Goal: Task Accomplishment & Management: Use online tool/utility

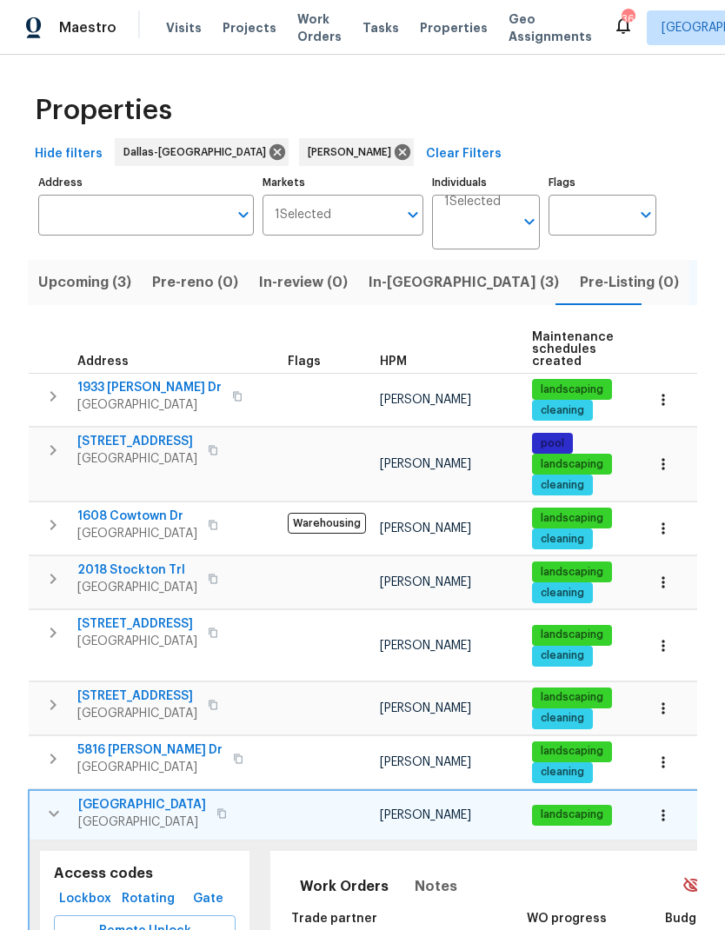
scroll to position [79, 0]
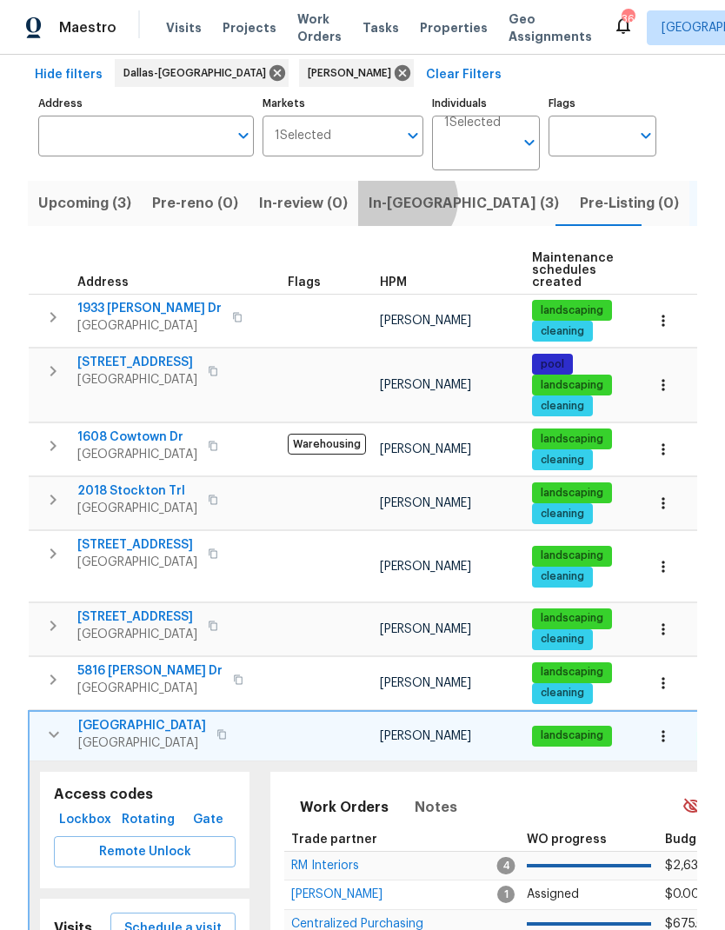
click at [395, 201] on span "In-[GEOGRAPHIC_DATA] (3)" at bounding box center [463, 203] width 190 height 24
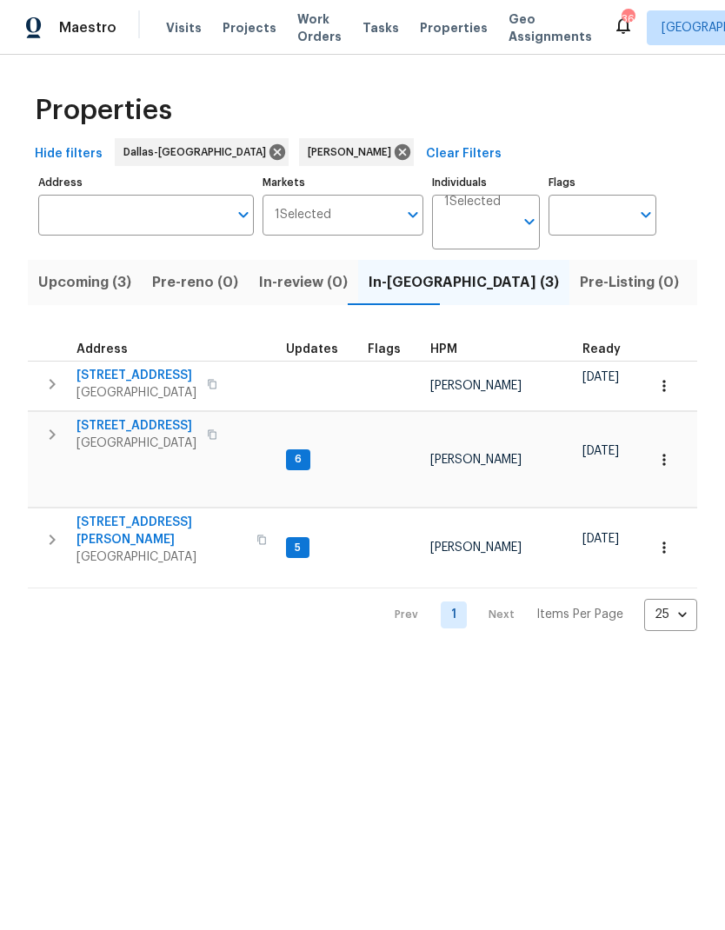
click at [130, 422] on span "[STREET_ADDRESS]" at bounding box center [136, 425] width 120 height 17
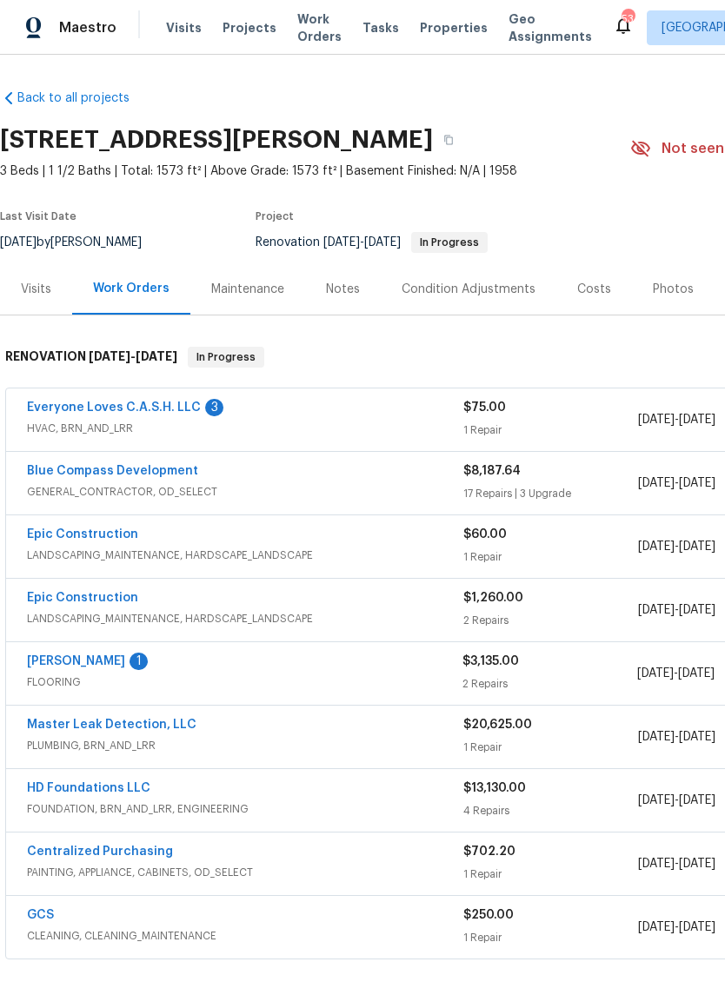
click at [111, 402] on link "Everyone Loves C.A.S.H. LLC" at bounding box center [114, 408] width 174 height 12
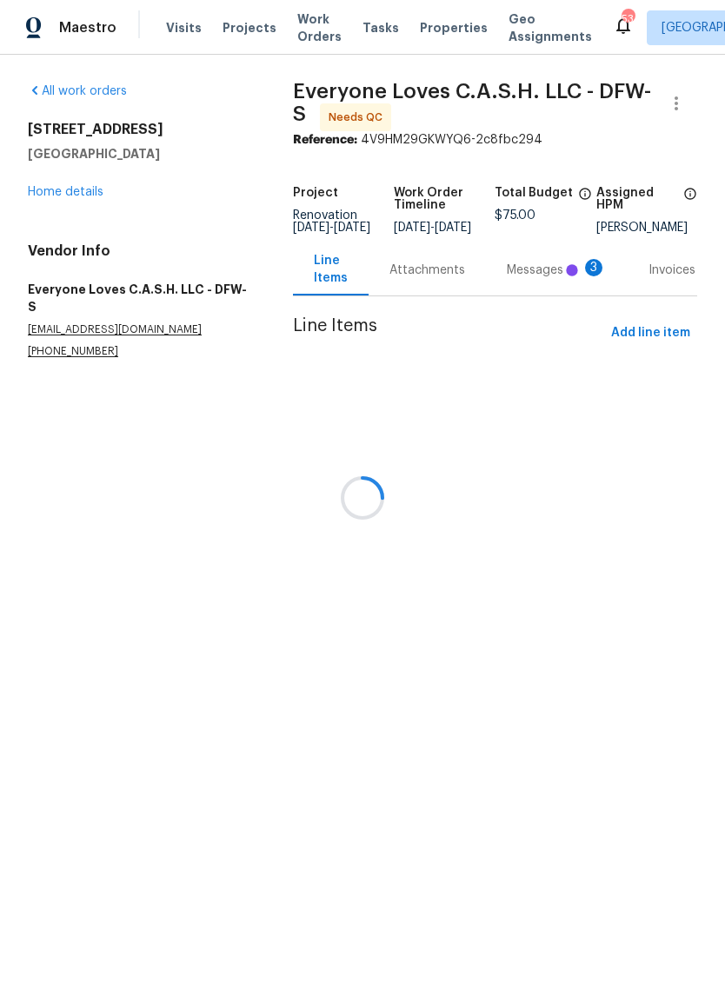
click at [549, 278] on div at bounding box center [362, 497] width 725 height 995
click at [437, 279] on div at bounding box center [362, 497] width 725 height 995
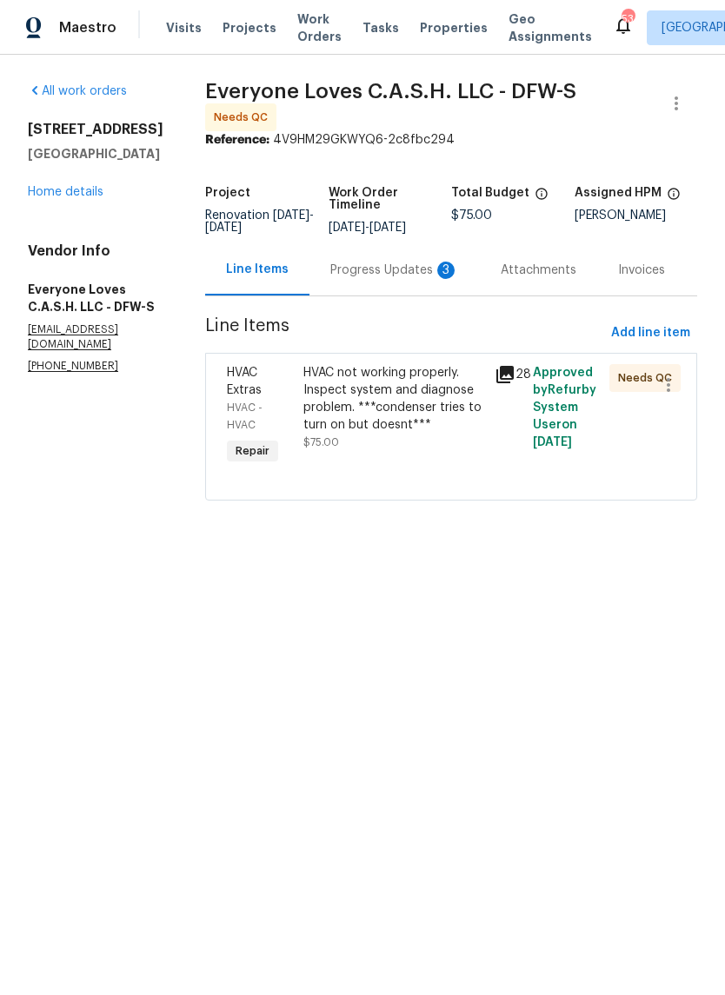
click at [377, 265] on div "Progress Updates 3" at bounding box center [394, 270] width 129 height 17
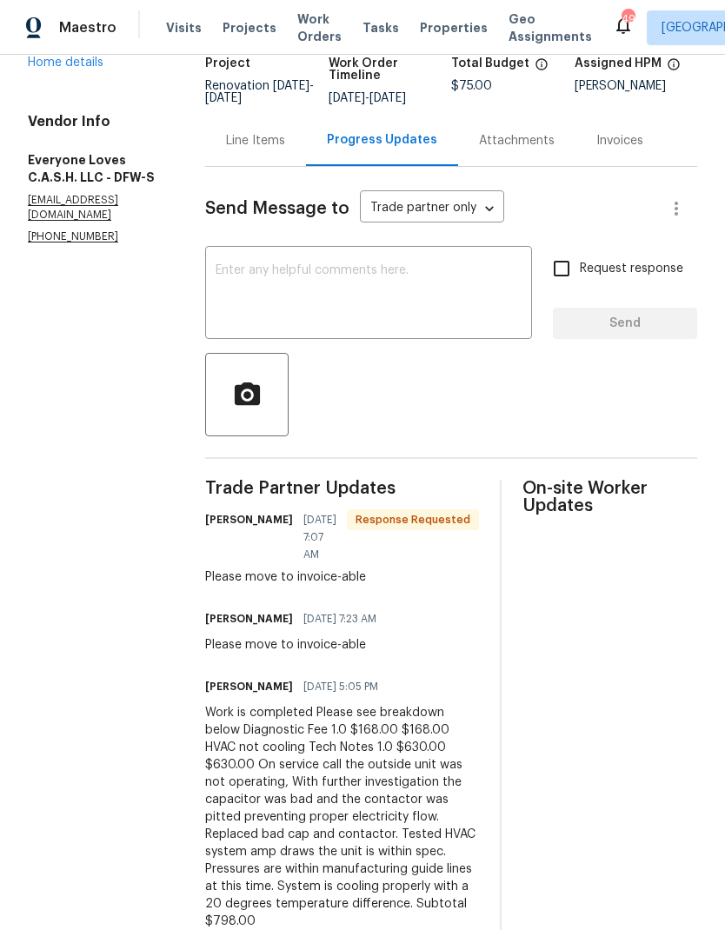
scroll to position [70, 0]
click at [291, 115] on div "Line Items" at bounding box center [255, 140] width 101 height 51
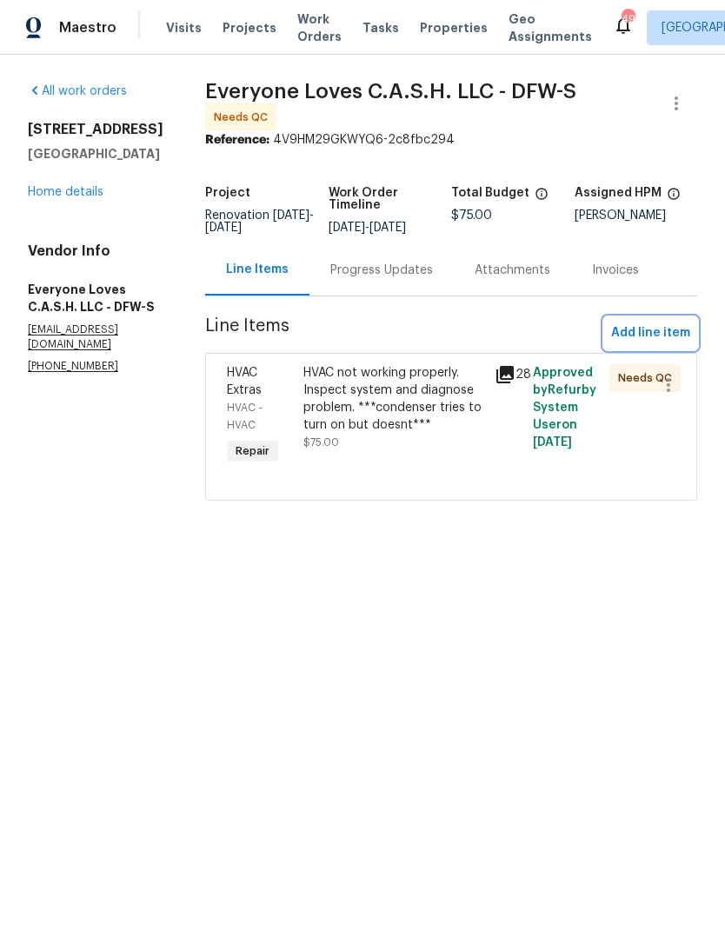
click at [655, 330] on span "Add line item" at bounding box center [650, 333] width 79 height 22
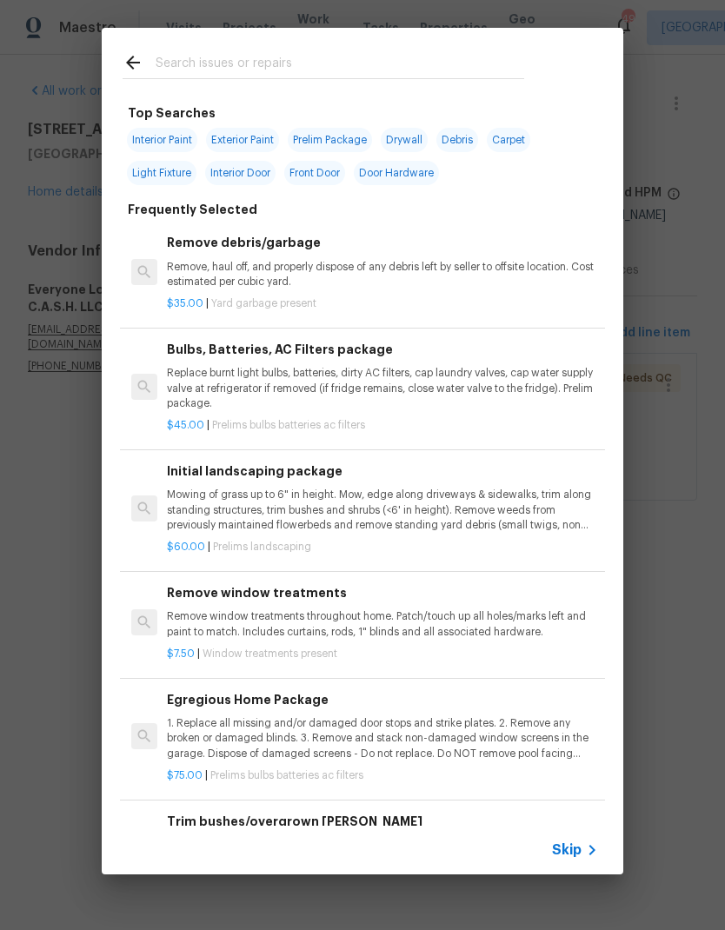
click at [254, 55] on input "text" at bounding box center [340, 65] width 368 height 26
type input "Hvac"
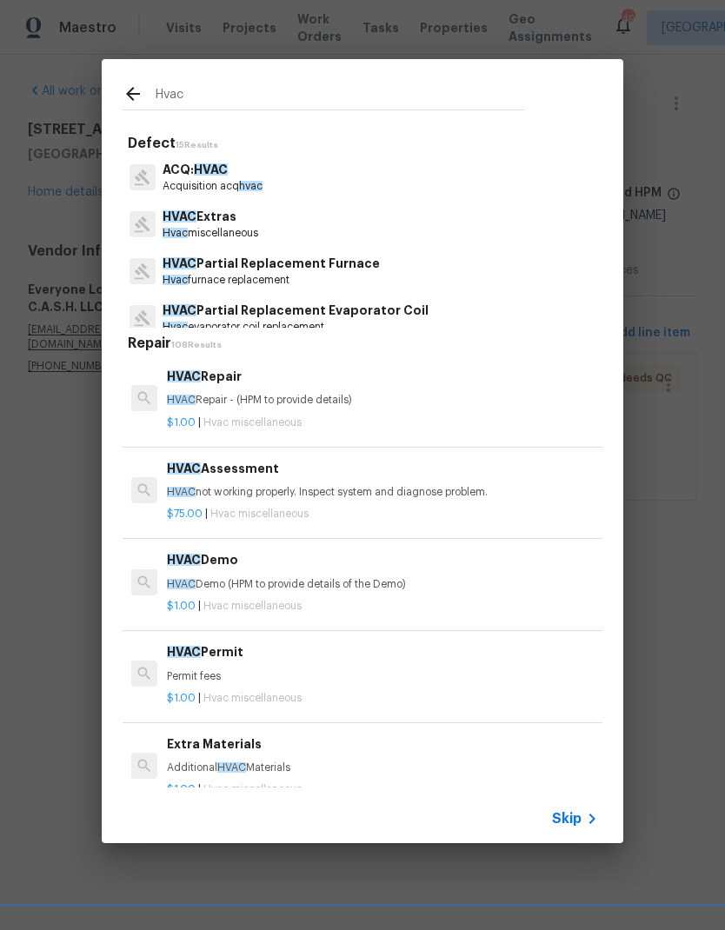
click at [242, 223] on p "HVAC Extras" at bounding box center [211, 217] width 96 height 18
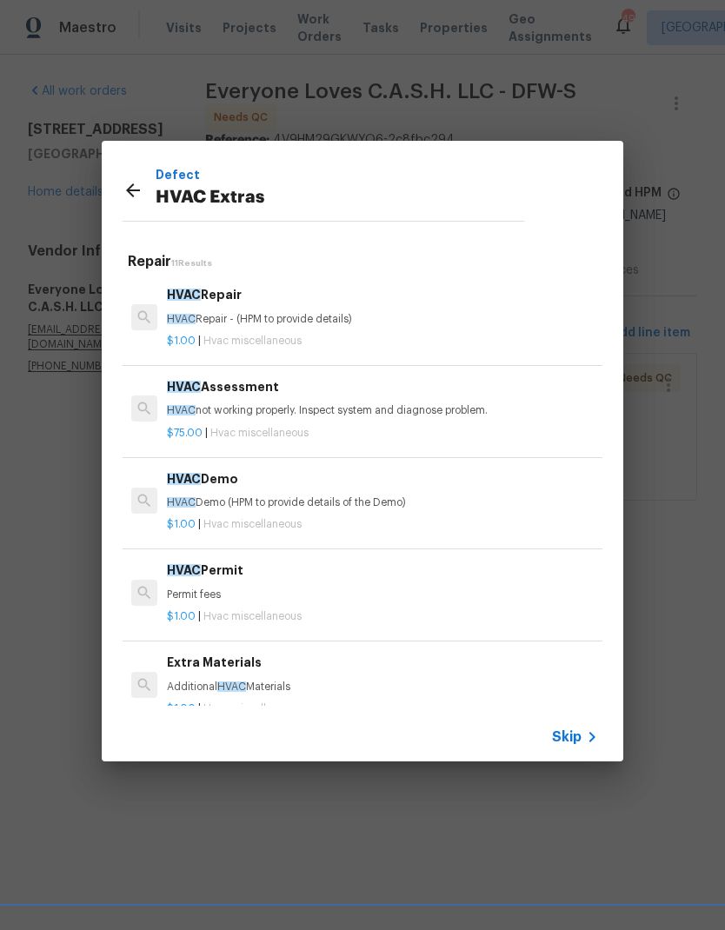
click at [240, 310] on div "HVAC Repair HVAC Repair - (HPM to provide details)" at bounding box center [382, 306] width 431 height 42
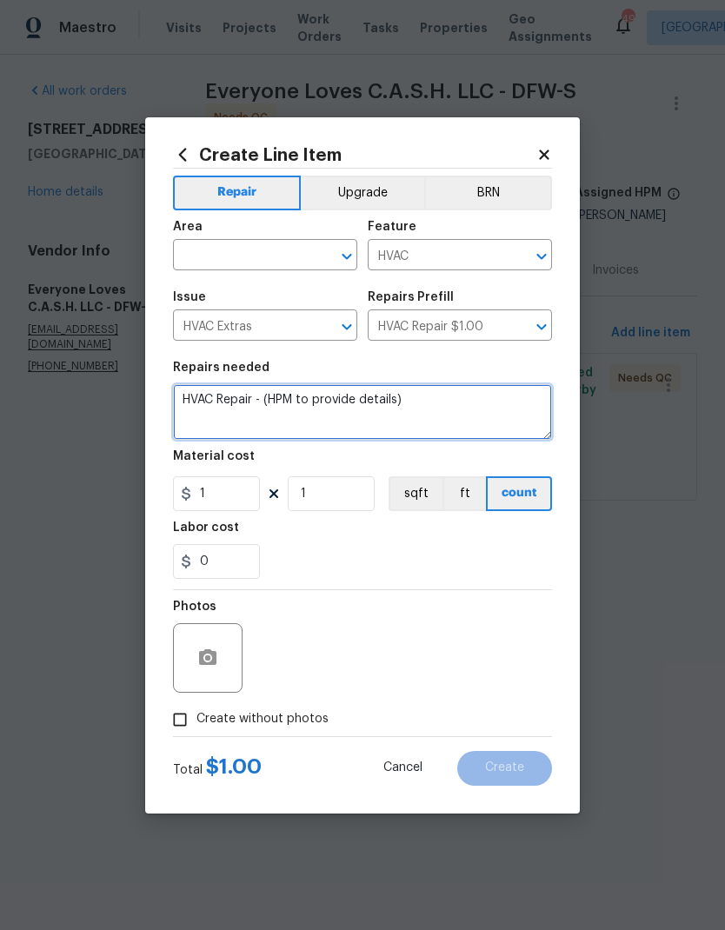
click at [459, 394] on textarea "HVAC Repair - (HPM to provide details)" at bounding box center [362, 412] width 379 height 56
click at [488, 408] on textarea "HVAC Repair - (HPM to provide details)" at bounding box center [362, 412] width 379 height 56
type textarea "HVAC"
type textarea "H"
type textarea "Replace run capacitor on condenser."
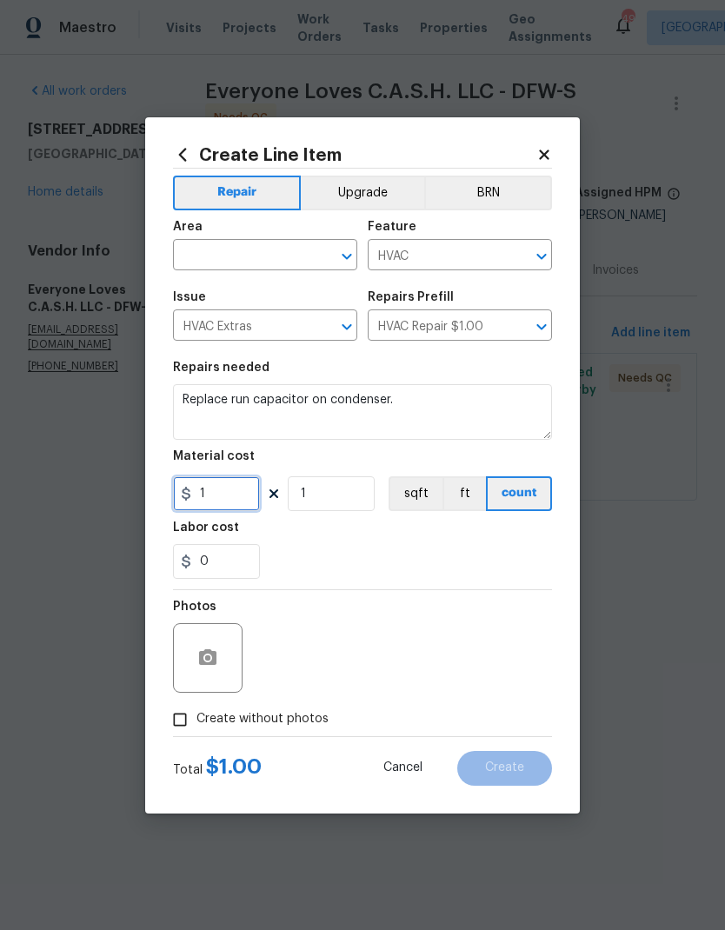
click at [233, 488] on input "1" at bounding box center [216, 493] width 87 height 35
type input "630"
click at [448, 529] on figure "Labor cost 0" at bounding box center [362, 549] width 379 height 57
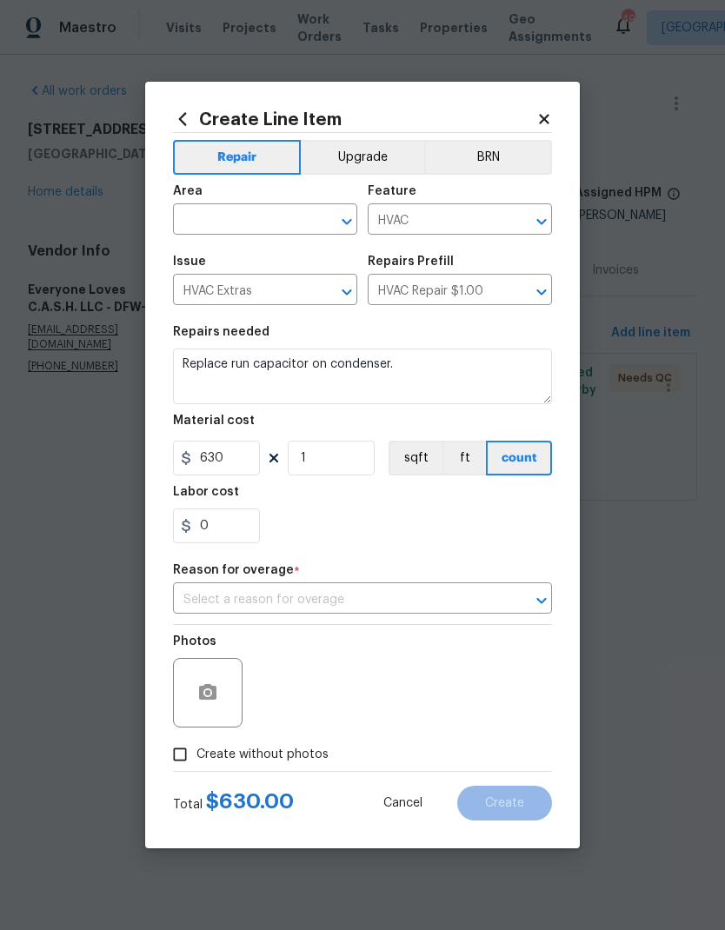
click at [457, 589] on input "text" at bounding box center [338, 600] width 330 height 27
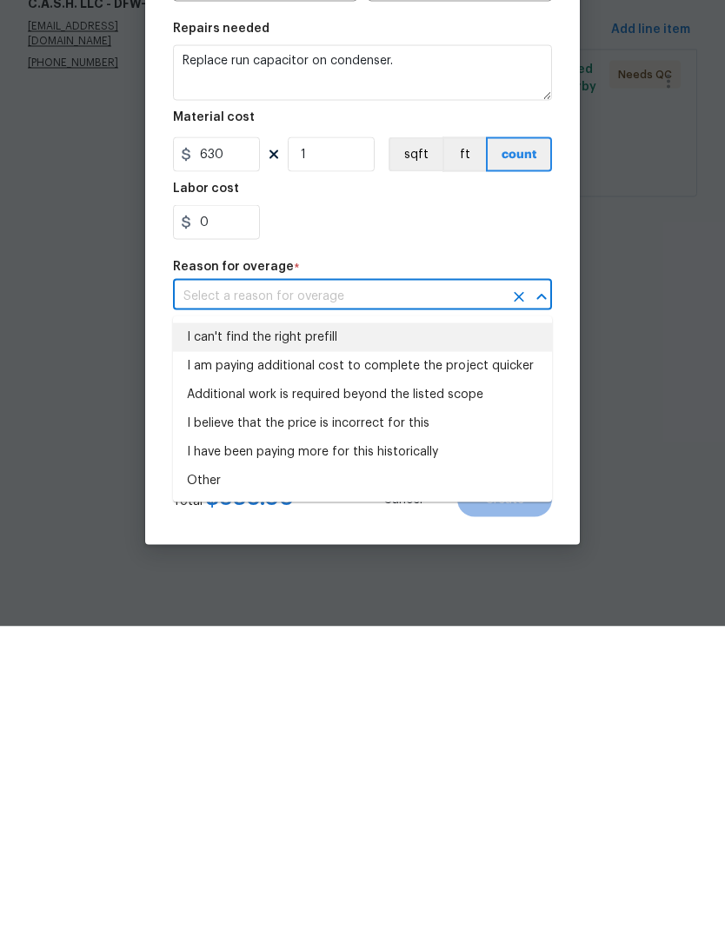
click at [315, 627] on li "I can't find the right prefill" at bounding box center [362, 641] width 379 height 29
type input "I can't find the right prefill"
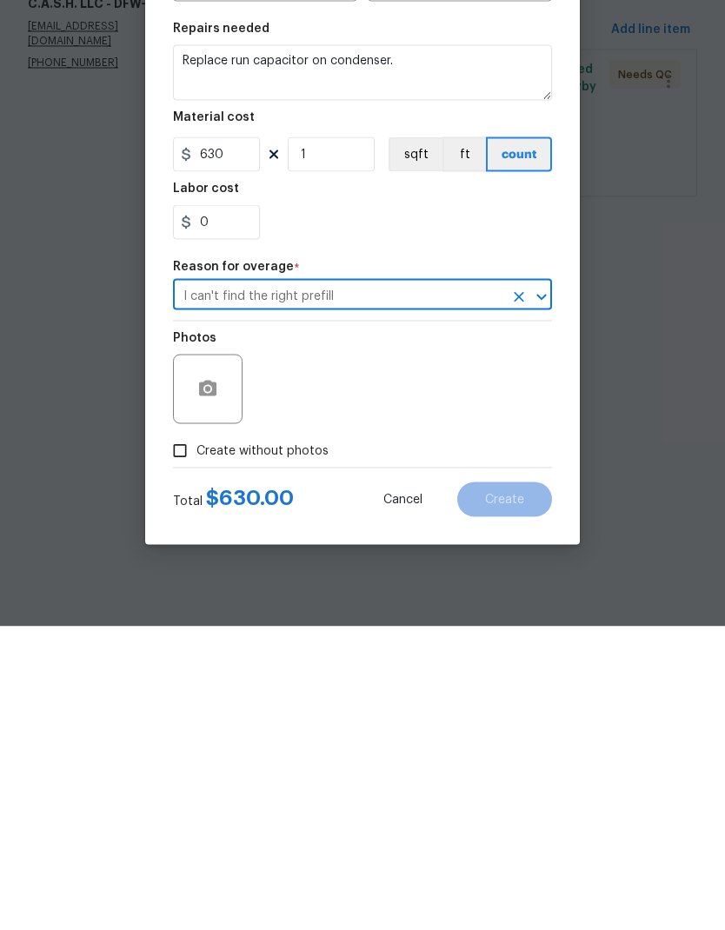
click at [183, 738] on input "Create without photos" at bounding box center [179, 754] width 33 height 33
checkbox input "true"
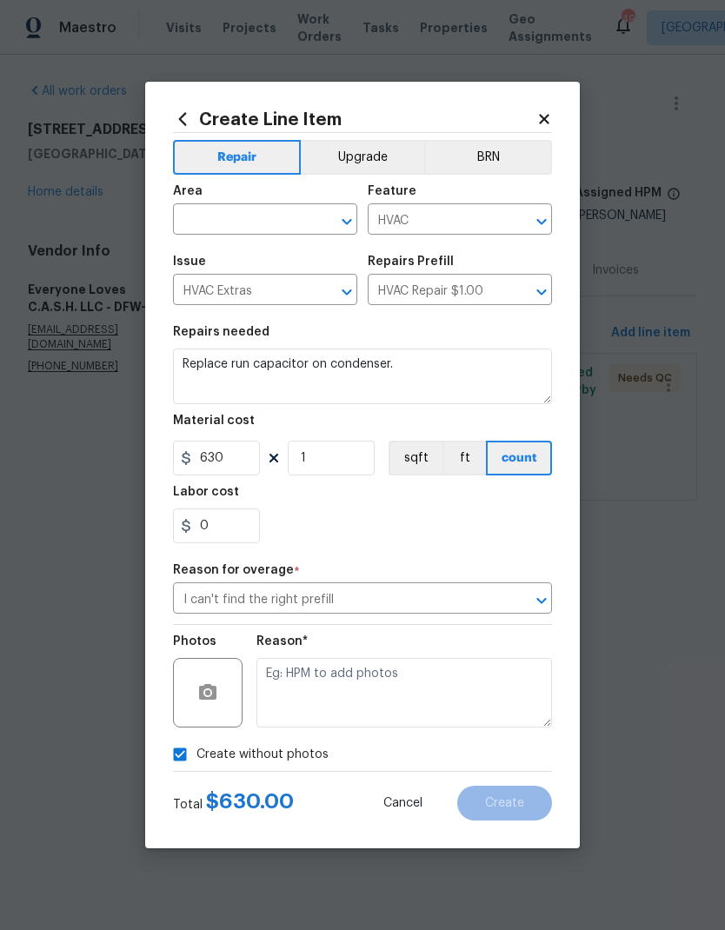
click at [470, 681] on textarea at bounding box center [403, 693] width 295 height 70
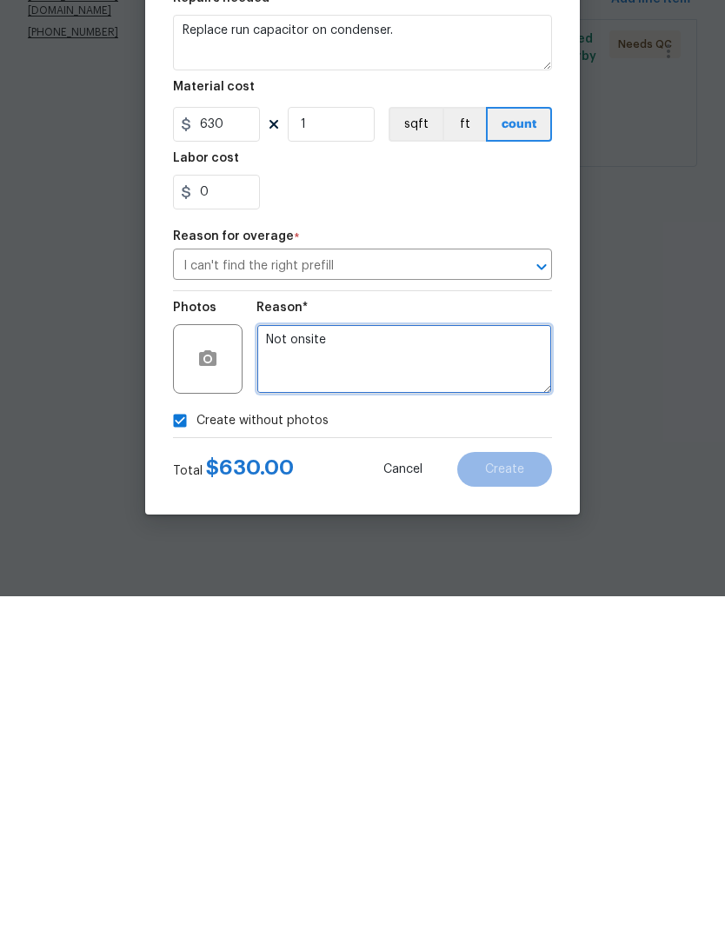
type textarea "Not onsite"
click at [387, 625] on div "Reason* Not onsite" at bounding box center [403, 681] width 295 height 113
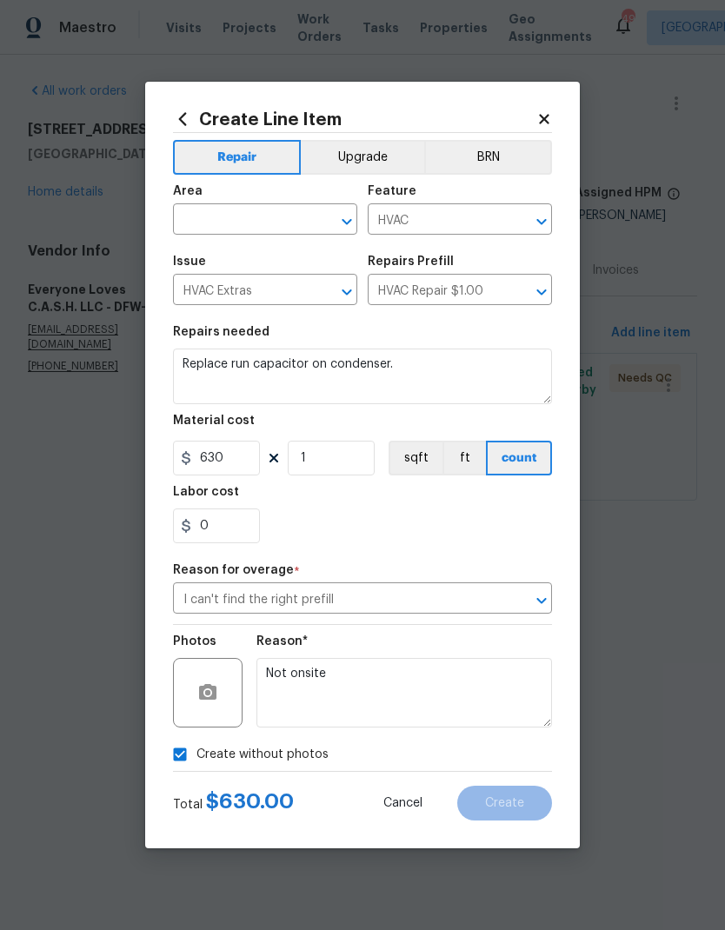
click at [395, 513] on div "0" at bounding box center [362, 525] width 379 height 35
click at [267, 212] on input "text" at bounding box center [241, 221] width 136 height 27
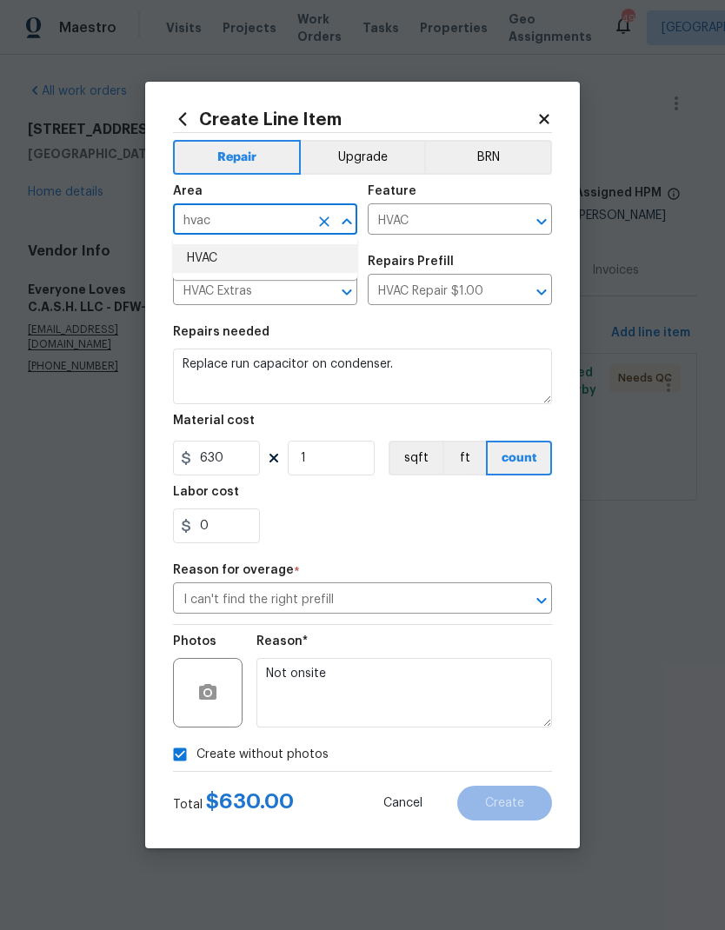
click at [260, 258] on li "HVAC" at bounding box center [265, 258] width 184 height 29
type input "HVAC"
click at [503, 527] on div "0" at bounding box center [362, 525] width 379 height 35
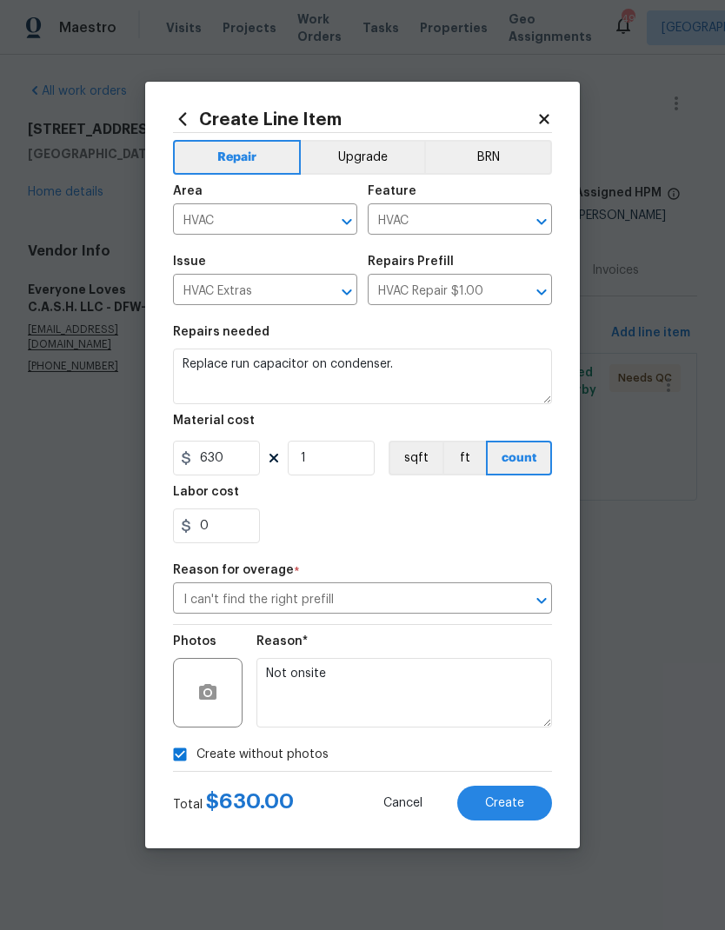
click at [510, 810] on span "Create" at bounding box center [504, 803] width 39 height 13
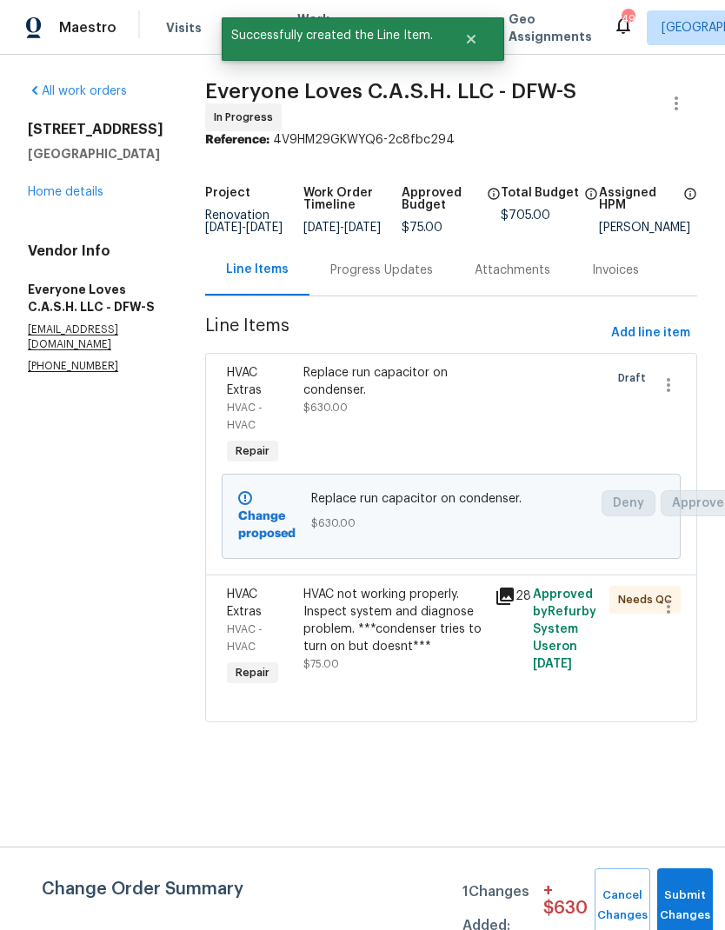
click at [433, 637] on div "HVAC not working properly. Inspect system and diagnose problem. ***condenser tr…" at bounding box center [393, 621] width 181 height 70
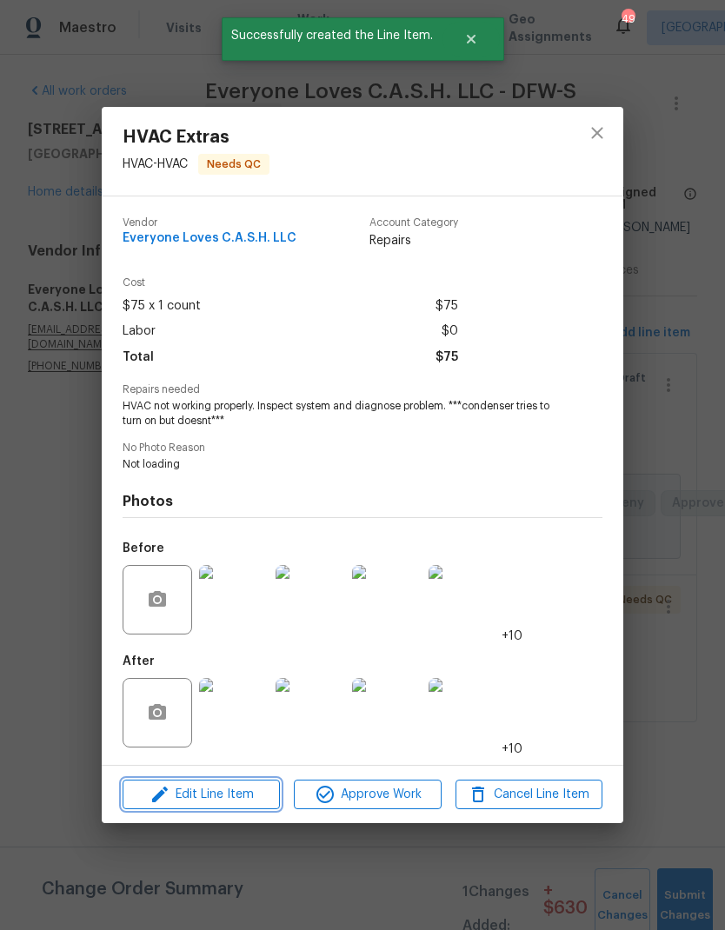
click at [238, 800] on span "Edit Line Item" at bounding box center [201, 795] width 147 height 22
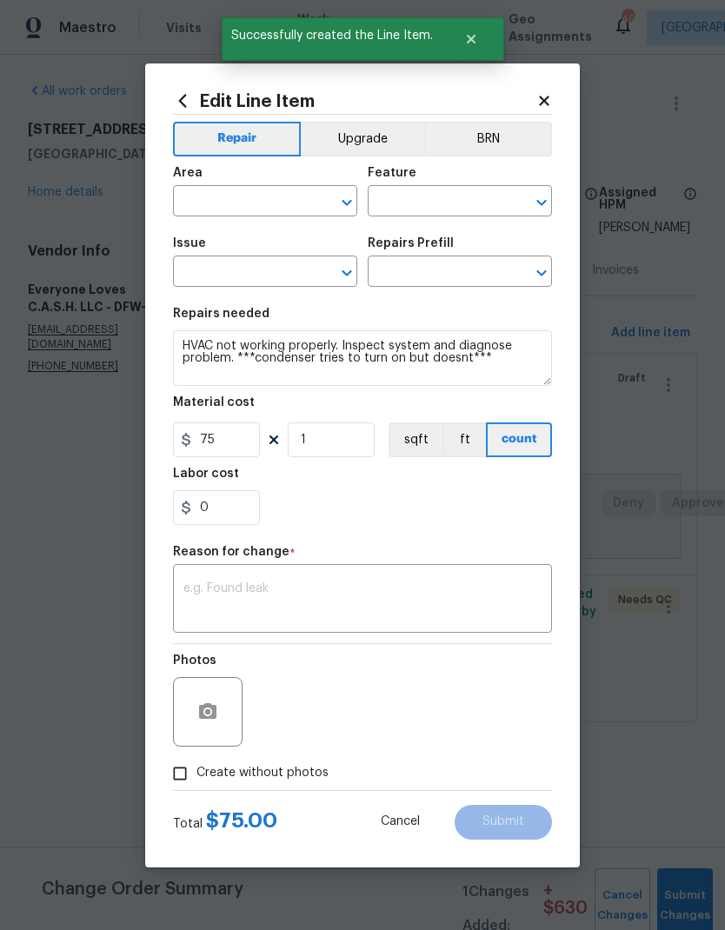
type input "HVAC"
type input "HVAC Extras"
type input "HVAC Assessment $75.00"
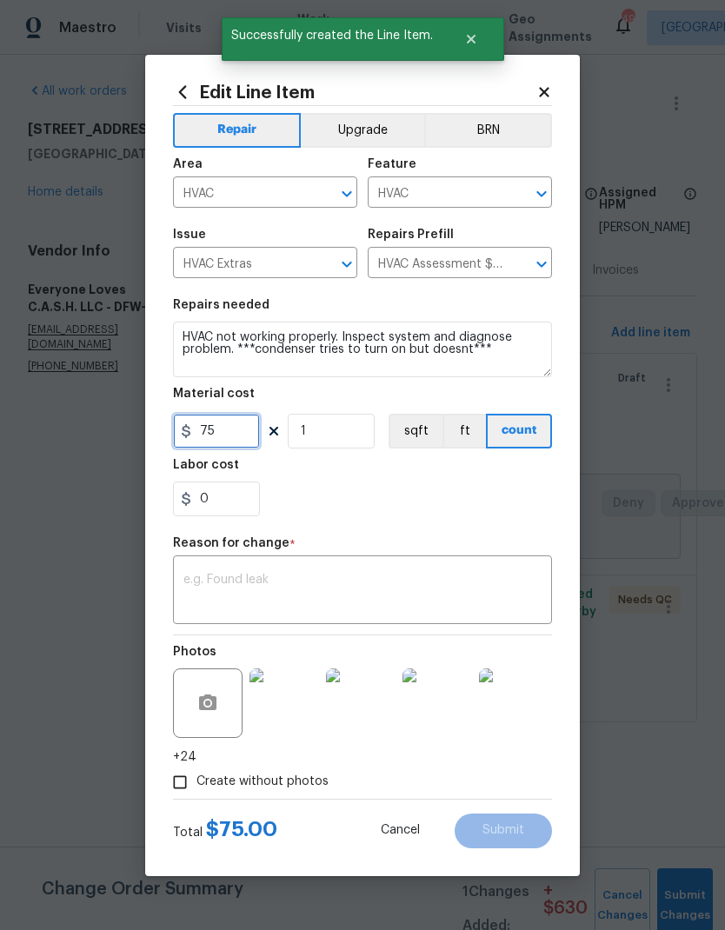
click at [240, 432] on input "75" at bounding box center [216, 431] width 87 height 35
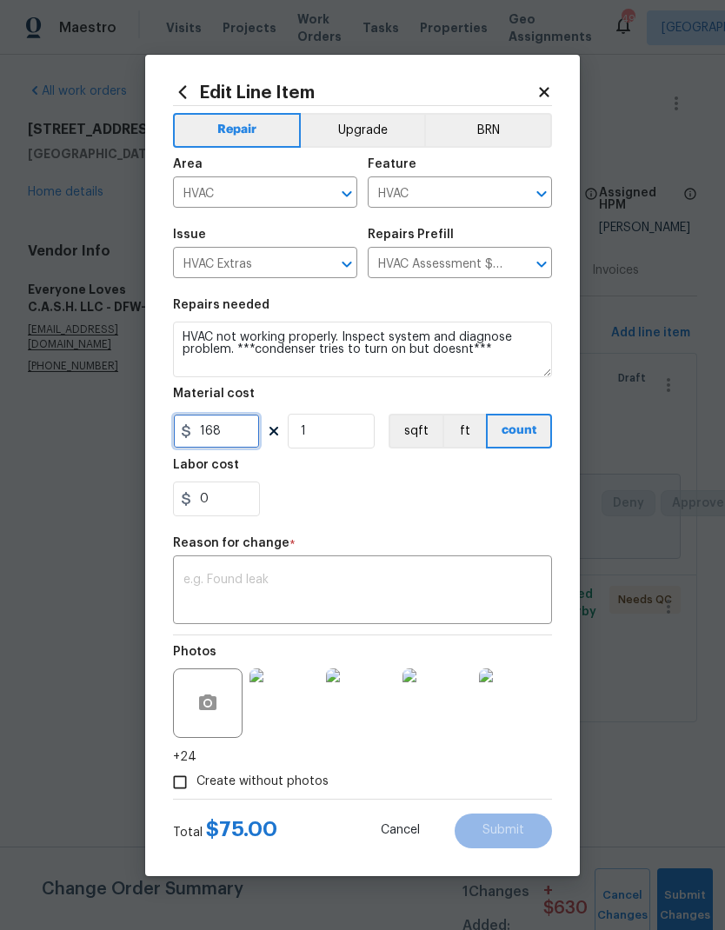
type input "168"
click at [454, 502] on div "Repair Upgrade BRN Area HVAC ​ Feature HVAC ​ Issue HVAC Extras ​ Repairs Prefi…" at bounding box center [362, 452] width 379 height 693
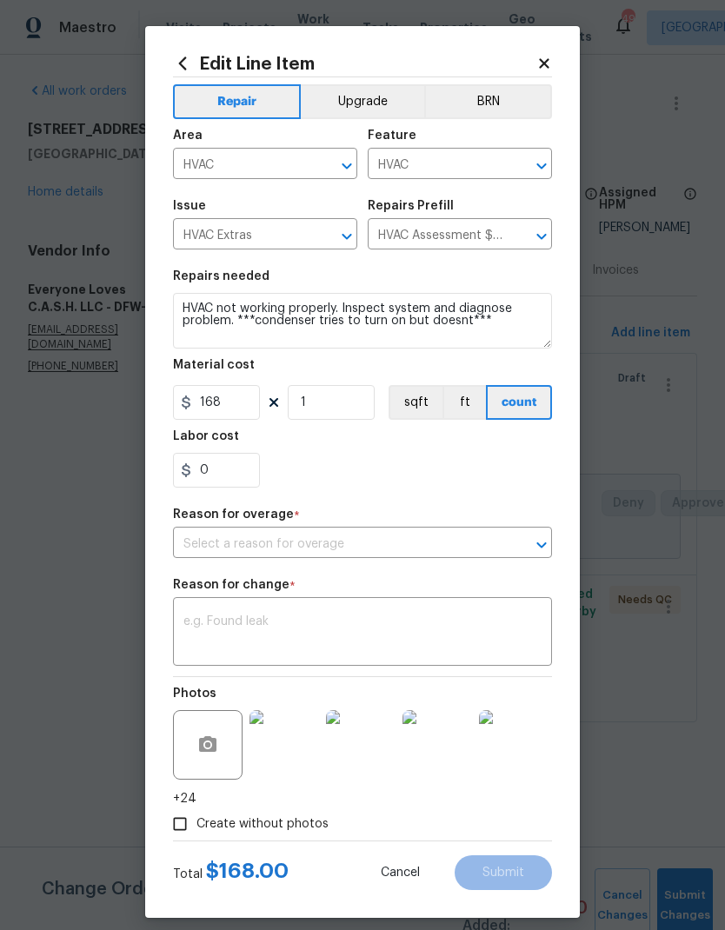
click at [461, 587] on div "Reason for change *" at bounding box center [362, 590] width 379 height 23
click at [362, 539] on input "text" at bounding box center [338, 544] width 330 height 27
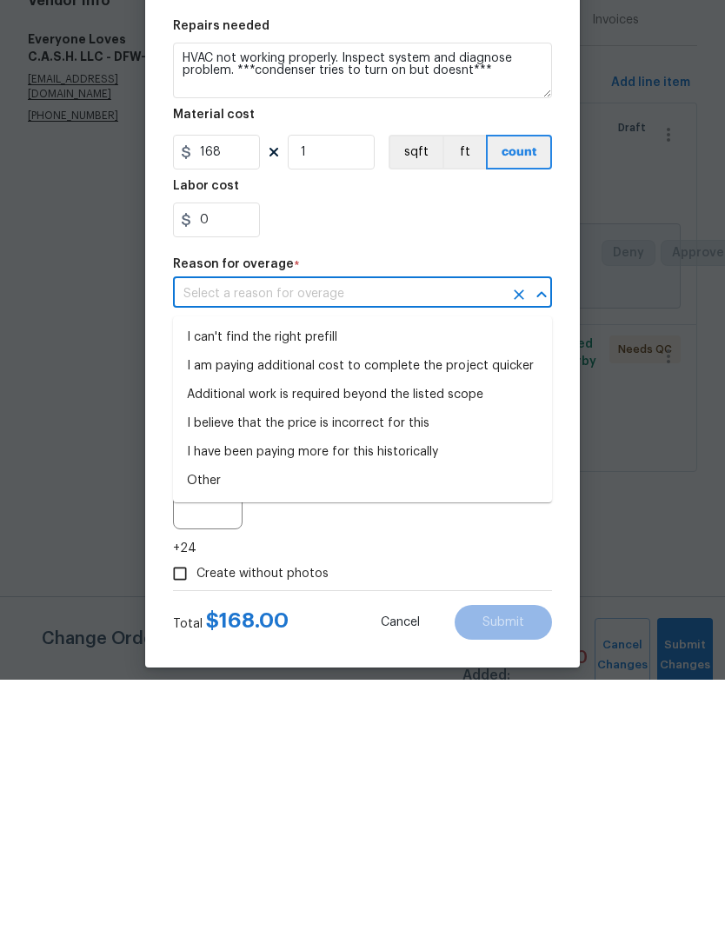
click at [228, 717] on li "Other" at bounding box center [362, 731] width 379 height 29
type input "Other"
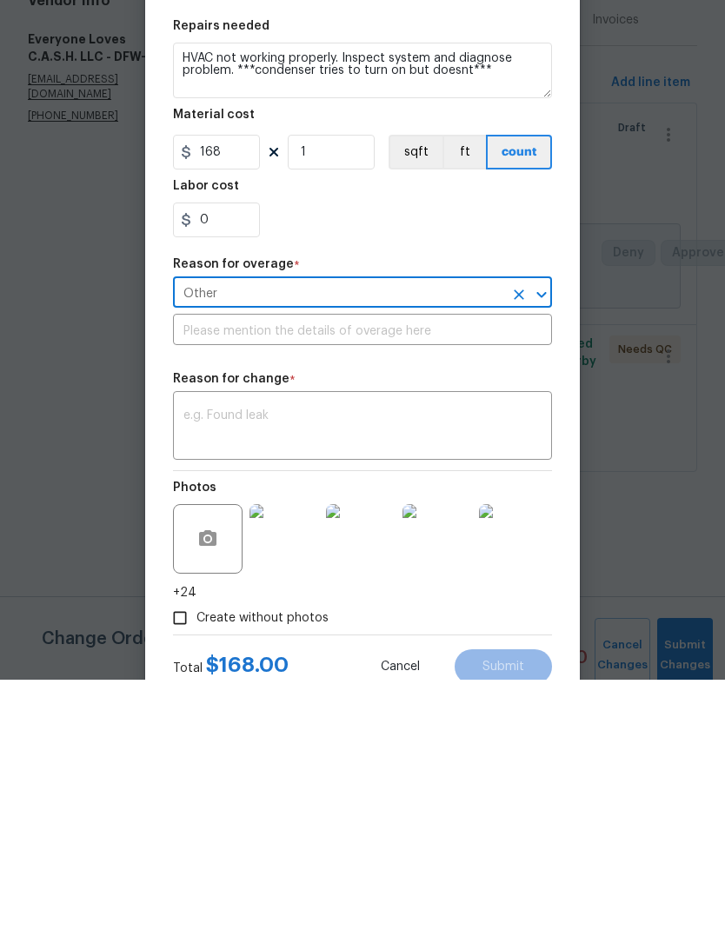
click at [404, 568] on input "text" at bounding box center [362, 581] width 379 height 27
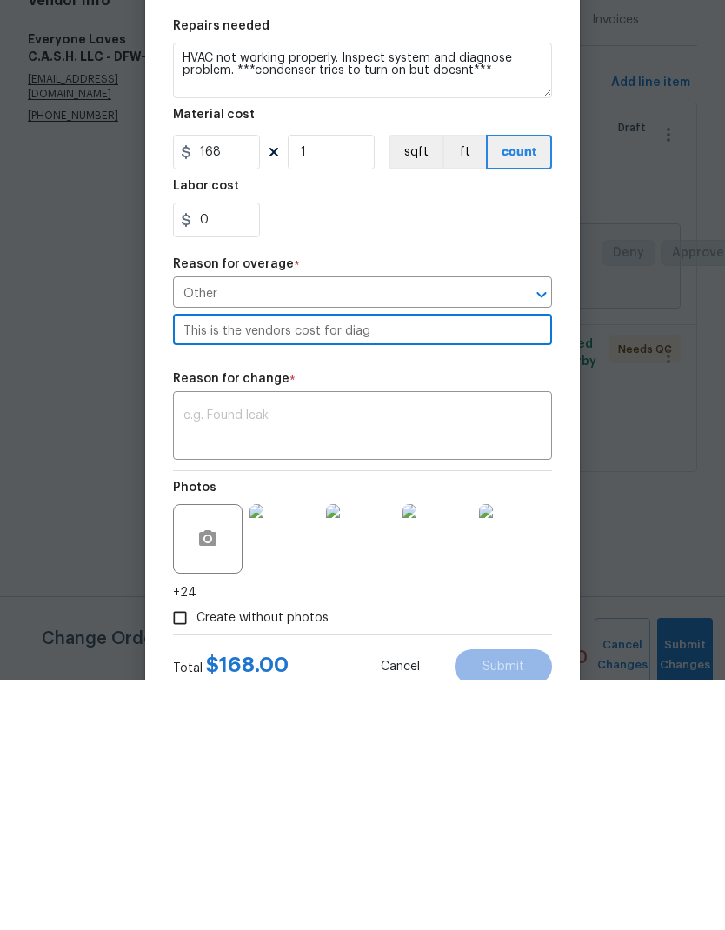
type input "This is the vendors cost for diag"
click at [386, 646] on div "x ​" at bounding box center [362, 678] width 379 height 64
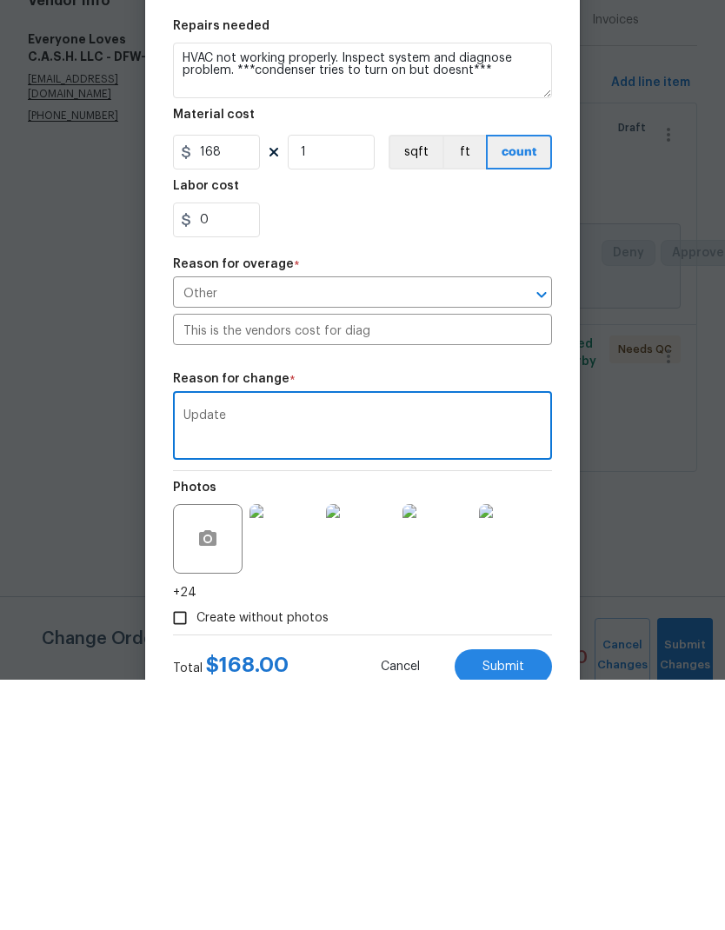
type textarea "Update"
click at [460, 376] on div "Repair Upgrade BRN Area HVAC ​ Feature HVAC ​ Issue HVAC Extras ​ Repairs Prefi…" at bounding box center [362, 480] width 379 height 807
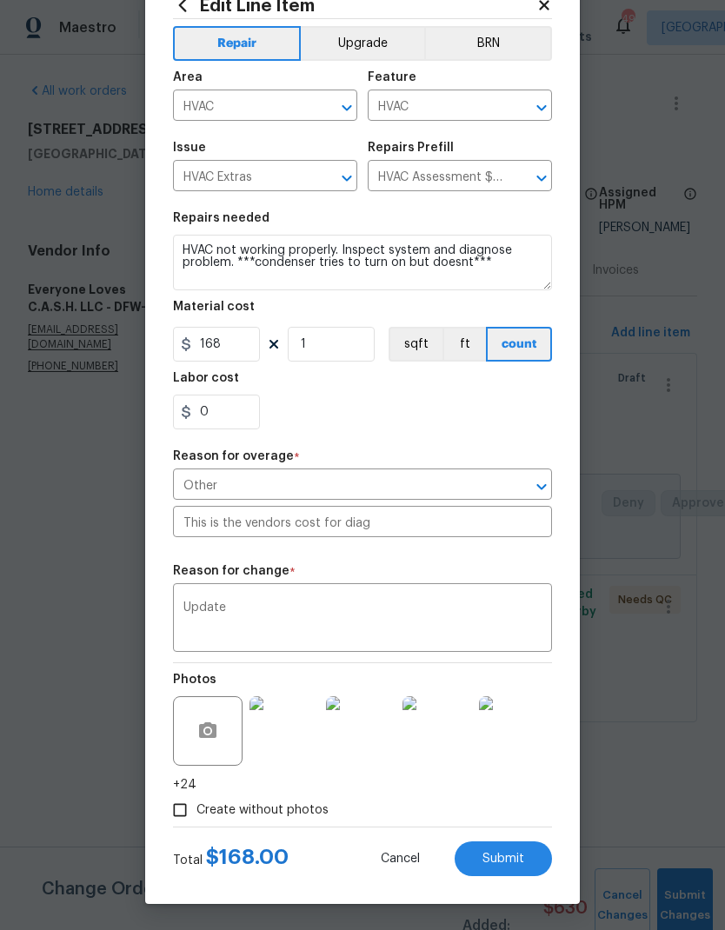
scroll to position [65, 0]
click at [511, 865] on span "Submit" at bounding box center [503, 859] width 42 height 13
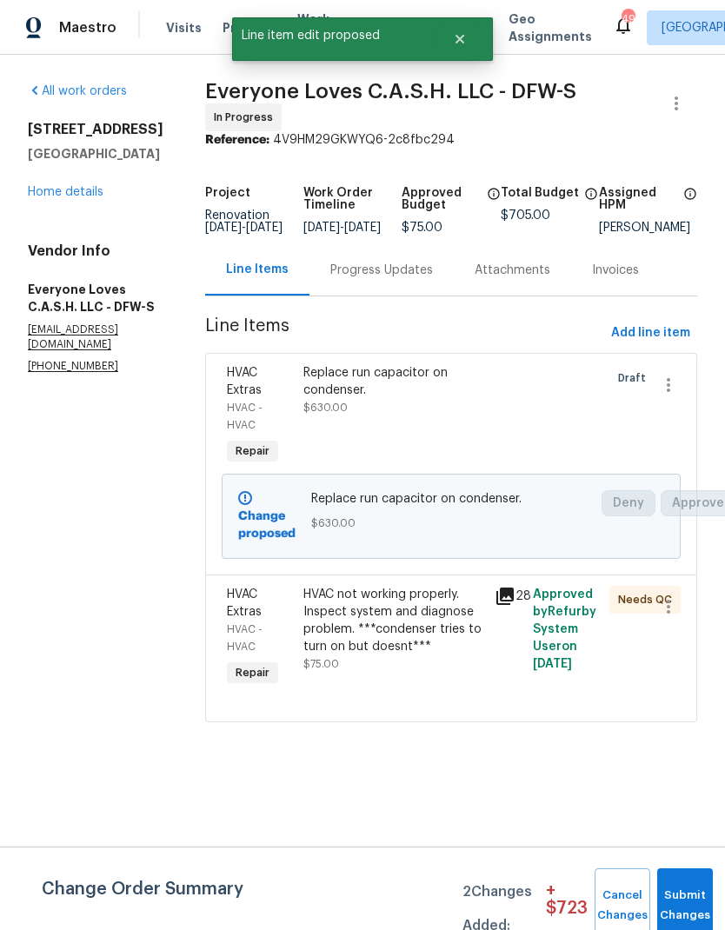
scroll to position [0, 0]
click at [689, 900] on button "Submit Changes" at bounding box center [685, 905] width 56 height 75
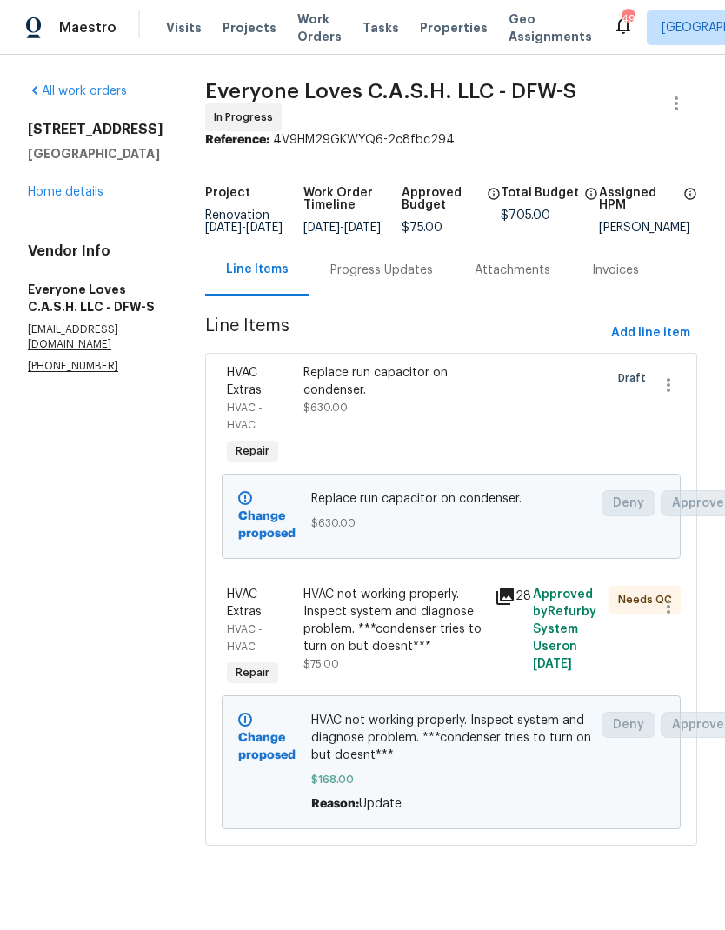
click at [86, 186] on link "Home details" at bounding box center [66, 192] width 76 height 12
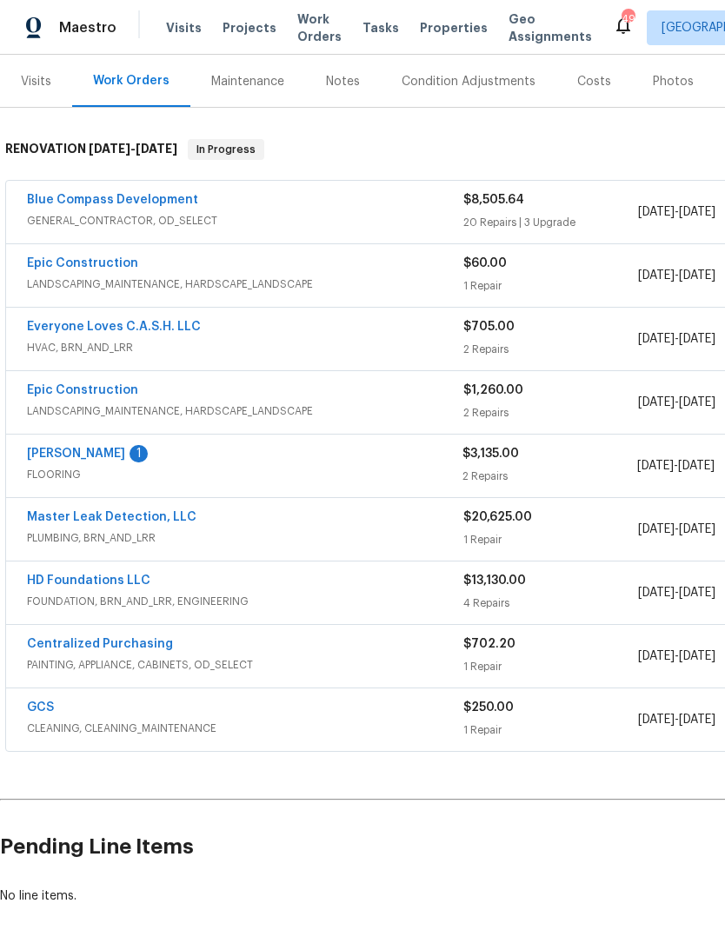
scroll to position [208, 0]
click at [91, 459] on link "[PERSON_NAME]" at bounding box center [76, 454] width 98 height 12
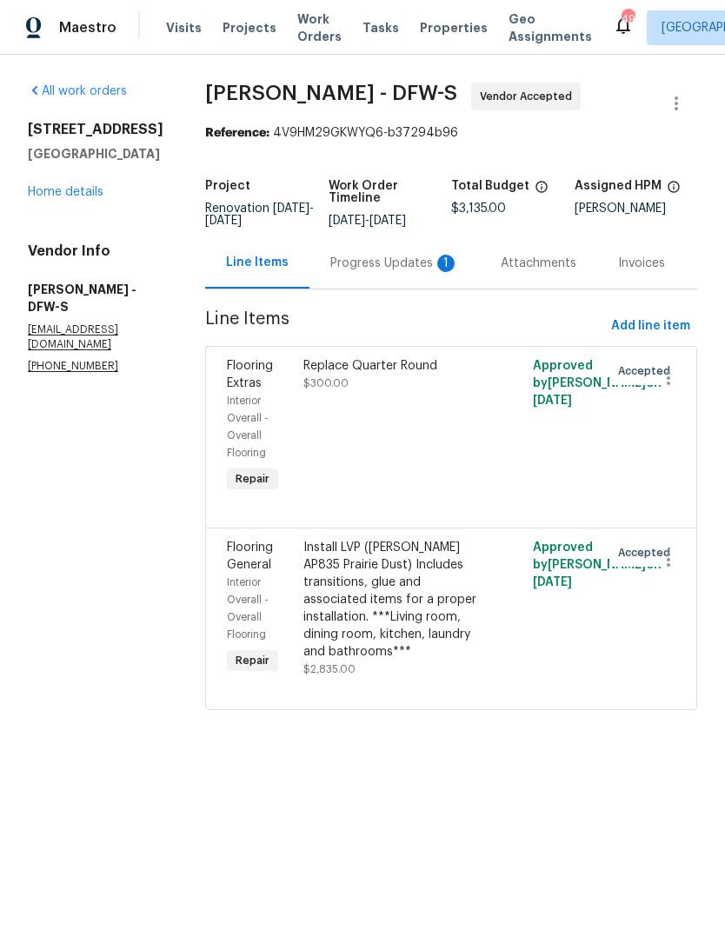
click at [381, 240] on div "Progress Updates 1" at bounding box center [394, 262] width 170 height 51
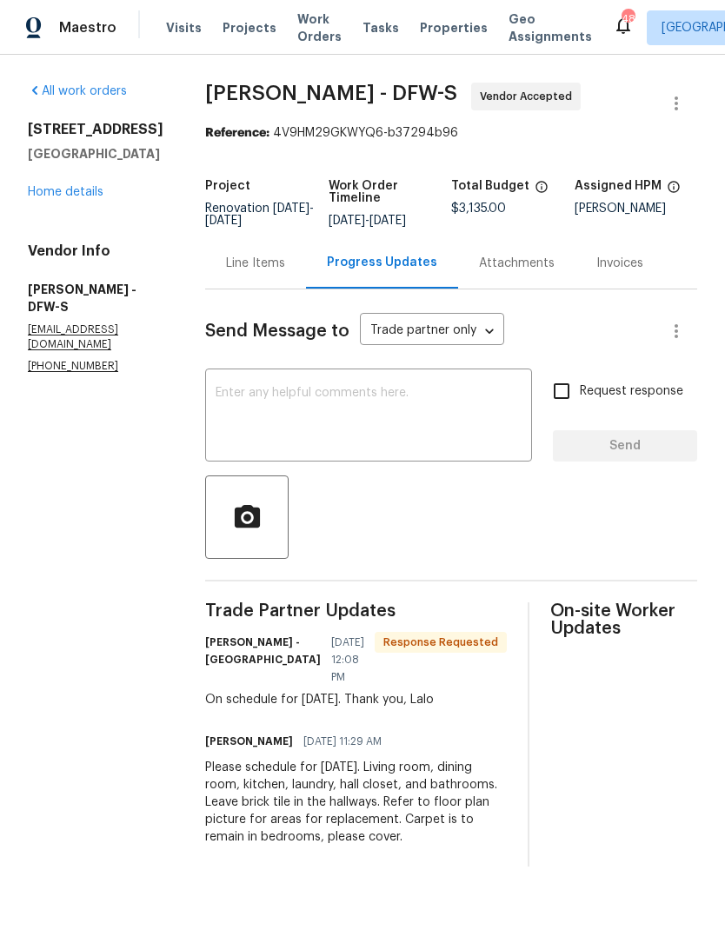
click at [70, 198] on link "Home details" at bounding box center [66, 192] width 76 height 12
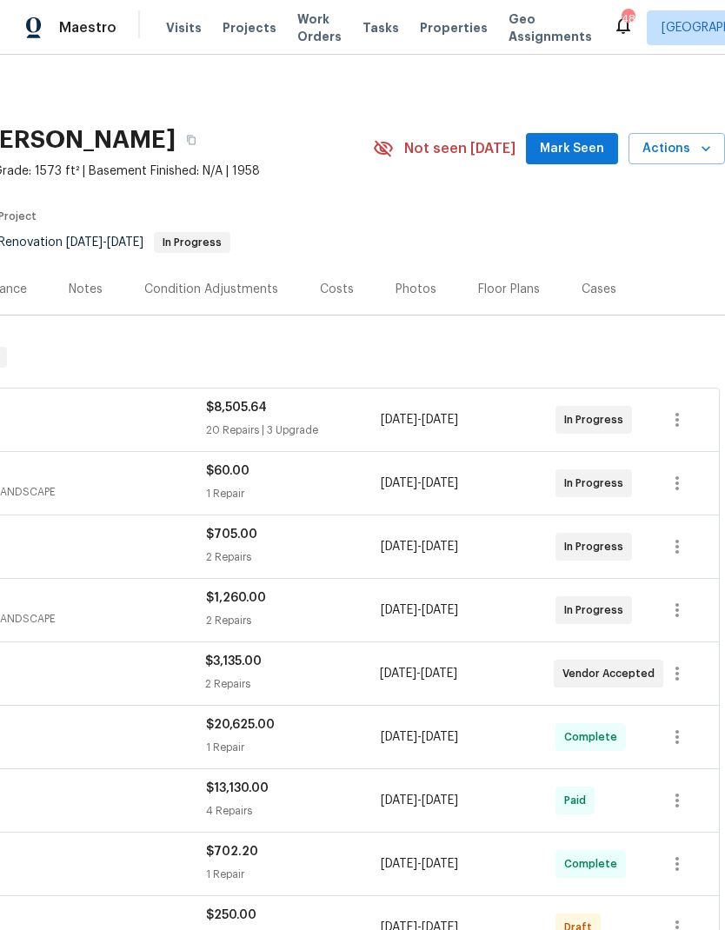
scroll to position [0, 257]
click at [329, 284] on div "Costs" at bounding box center [337, 289] width 34 height 17
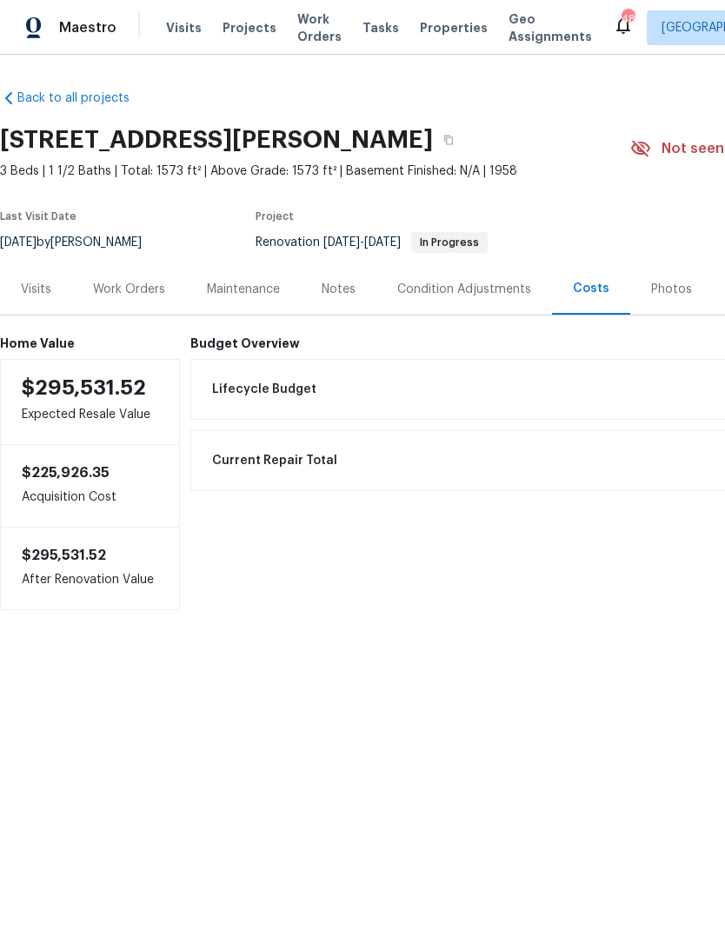
click at [129, 288] on div "Work Orders" at bounding box center [129, 289] width 72 height 17
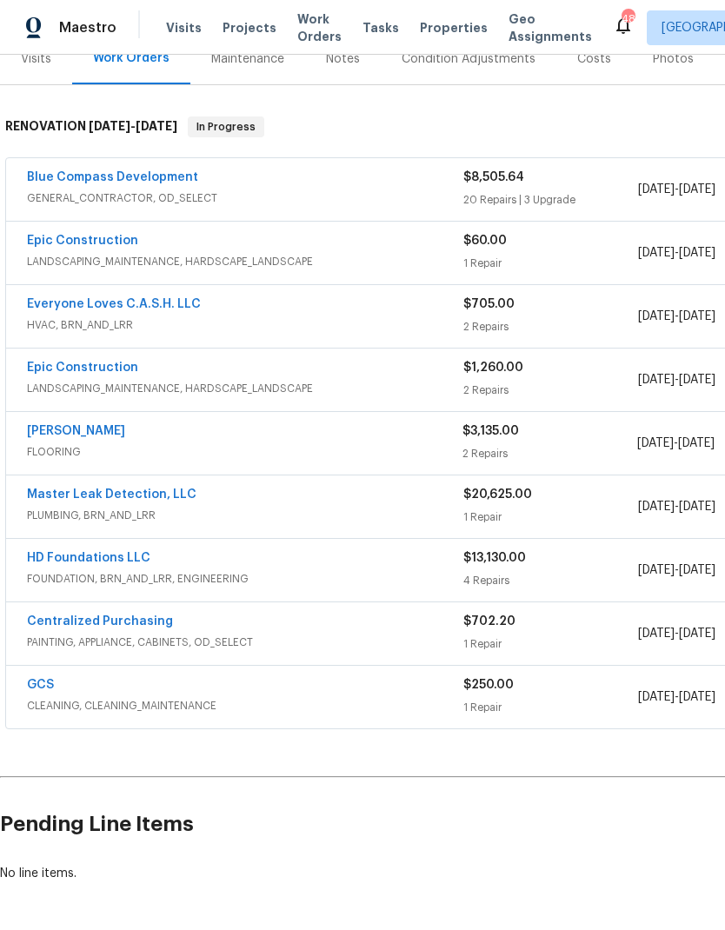
scroll to position [230, 0]
